Goal: Transaction & Acquisition: Purchase product/service

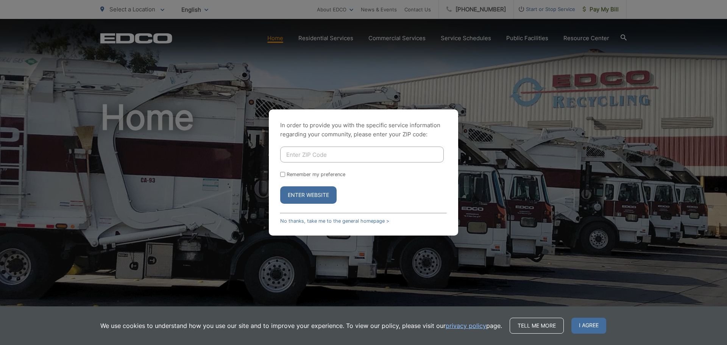
click at [328, 155] on input "Enter ZIP Code" at bounding box center [362, 155] width 164 height 16
type input "92040"
click at [284, 175] on input "Remember my preference" at bounding box center [282, 174] width 5 height 5
checkbox input "true"
click at [291, 198] on button "Enter Website" at bounding box center [308, 194] width 56 height 17
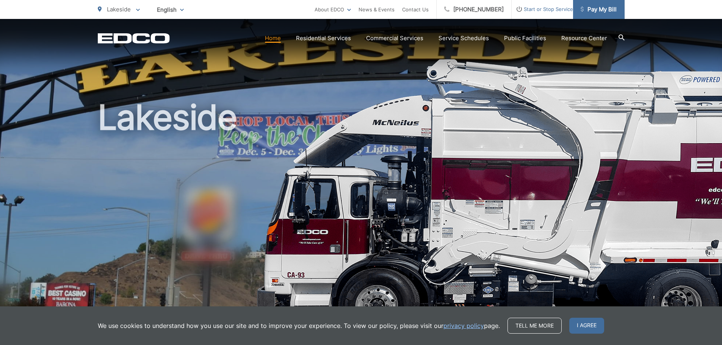
click at [598, 8] on span "Pay My Bill" at bounding box center [598, 9] width 36 height 9
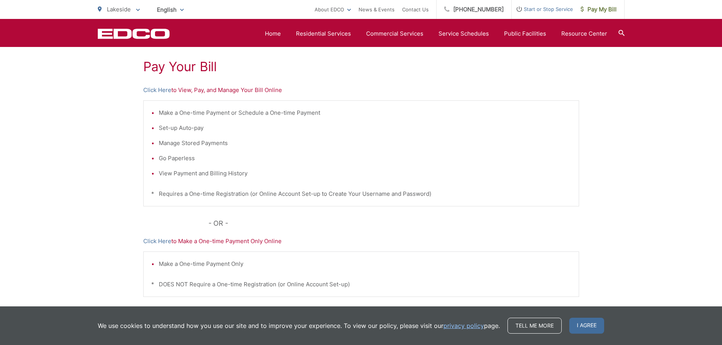
scroll to position [152, 0]
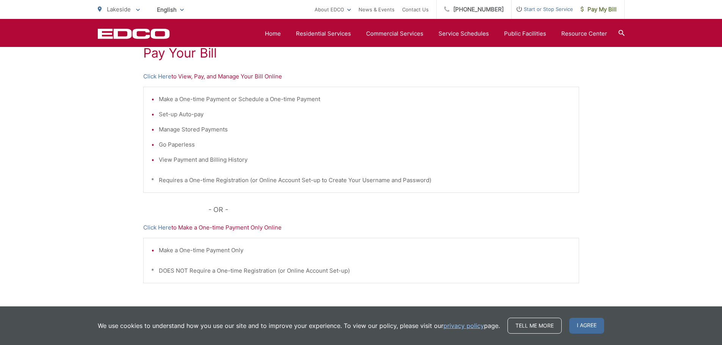
drag, startPoint x: 164, startPoint y: 89, endPoint x: 169, endPoint y: 86, distance: 5.4
click at [164, 89] on div "Make a One-time Payment or Schedule a One-time Payment Set-up Auto-pay Manage S…" at bounding box center [361, 140] width 436 height 106
click at [164, 77] on link "Click Here" at bounding box center [157, 76] width 28 height 9
